Goal: Find specific page/section: Find specific page/section

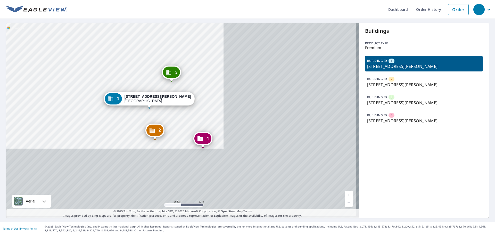
drag, startPoint x: 233, startPoint y: 149, endPoint x: 66, endPoint y: 62, distance: 187.9
click at [66, 62] on div "2 [STREET_ADDRESS][PERSON_NAME] 3 [STREET_ADDRESS][PERSON_NAME] 4 [STREET_ADDRE…" at bounding box center [182, 120] width 352 height 194
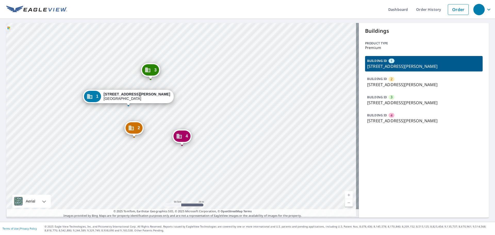
drag, startPoint x: 186, startPoint y: 125, endPoint x: 165, endPoint y: 123, distance: 21.0
click at [165, 123] on div "2 [STREET_ADDRESS][PERSON_NAME] 3 [STREET_ADDRESS][PERSON_NAME] 4 [STREET_ADDRE…" at bounding box center [182, 120] width 352 height 194
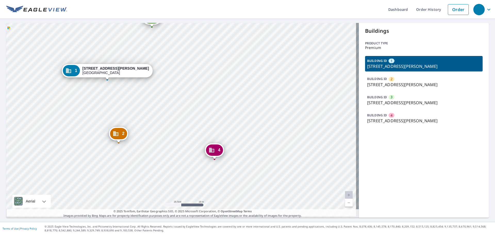
drag, startPoint x: 197, startPoint y: 115, endPoint x: 226, endPoint y: 96, distance: 35.2
click at [226, 96] on div "2 [STREET_ADDRESS][PERSON_NAME] 3 [STREET_ADDRESS][PERSON_NAME] 4 [STREET_ADDRE…" at bounding box center [182, 120] width 352 height 194
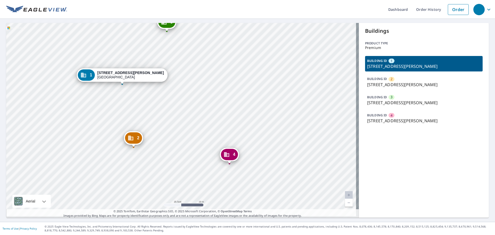
drag, startPoint x: 183, startPoint y: 97, endPoint x: 199, endPoint y: 101, distance: 17.2
click at [199, 101] on div "2 [STREET_ADDRESS][PERSON_NAME] 3 [STREET_ADDRESS][PERSON_NAME] 4 [STREET_ADDRE…" at bounding box center [182, 120] width 352 height 194
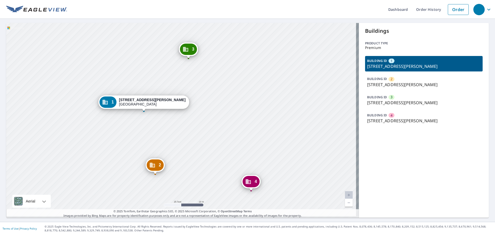
drag, startPoint x: 208, startPoint y: 90, endPoint x: 228, endPoint y: 116, distance: 33.3
click at [228, 116] on div "2 [STREET_ADDRESS][PERSON_NAME] 3 [STREET_ADDRESS][PERSON_NAME] 4 [STREET_ADDRE…" at bounding box center [182, 120] width 352 height 194
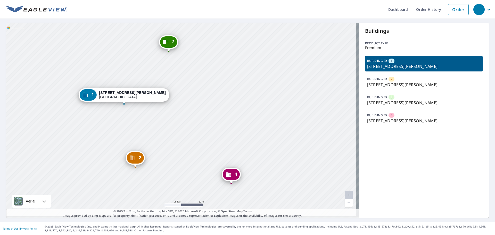
drag, startPoint x: 228, startPoint y: 116, endPoint x: 256, endPoint y: 120, distance: 28.1
click at [256, 120] on div "2 [STREET_ADDRESS][PERSON_NAME] 3 [STREET_ADDRESS][PERSON_NAME] 4 [STREET_ADDRE…" at bounding box center [182, 120] width 352 height 194
